Goal: Find specific page/section: Find specific page/section

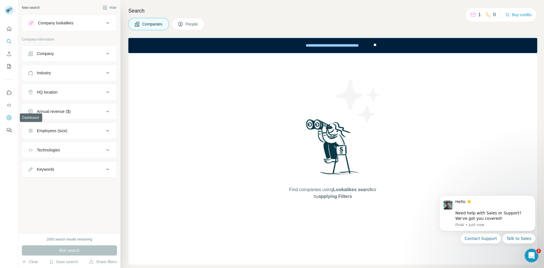
click at [10, 117] on icon "Dashboard" at bounding box center [9, 118] width 6 height 6
click at [10, 121] on button "Dashboard" at bounding box center [9, 118] width 9 height 10
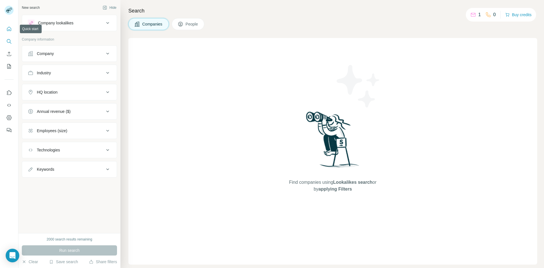
click at [7, 27] on icon "Quick start" at bounding box center [9, 29] width 6 height 6
